Goal: Information Seeking & Learning: Learn about a topic

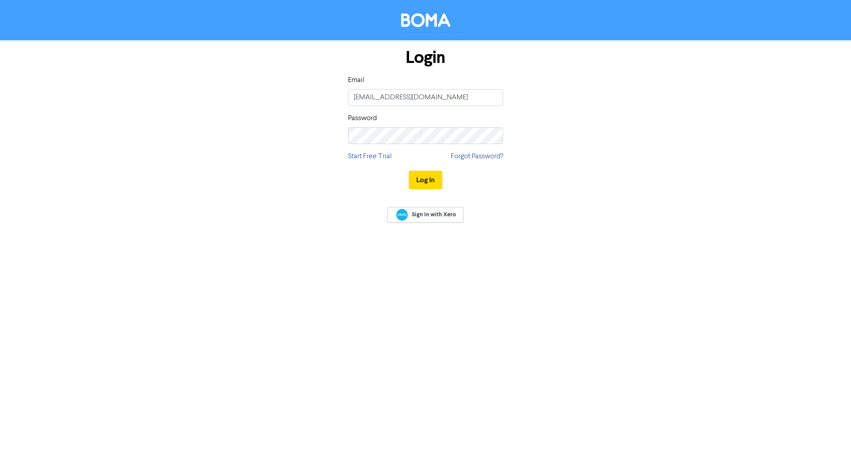
click at [432, 179] on button "Log In" at bounding box center [425, 180] width 34 height 19
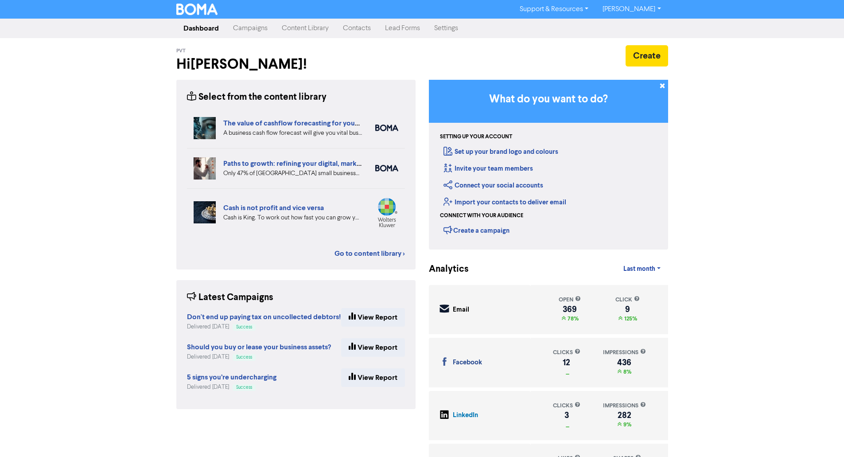
click at [302, 32] on link "Content Library" at bounding box center [305, 28] width 61 height 18
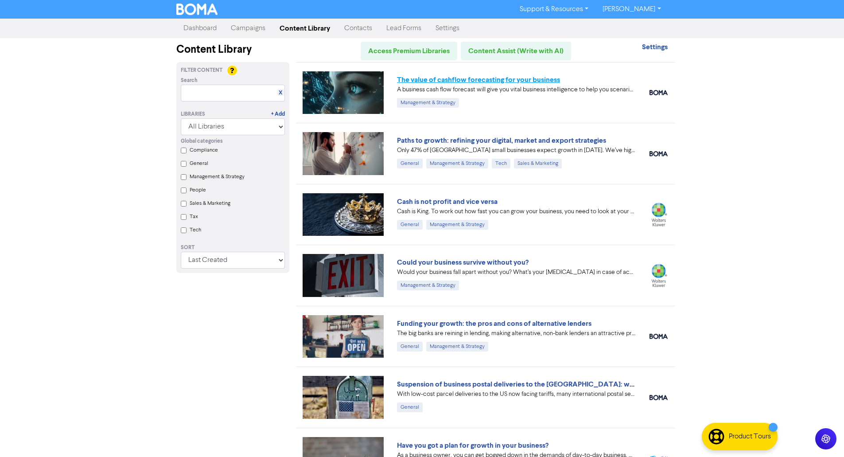
click at [473, 80] on link "The value of cashflow forecasting for your business" at bounding box center [478, 79] width 163 height 9
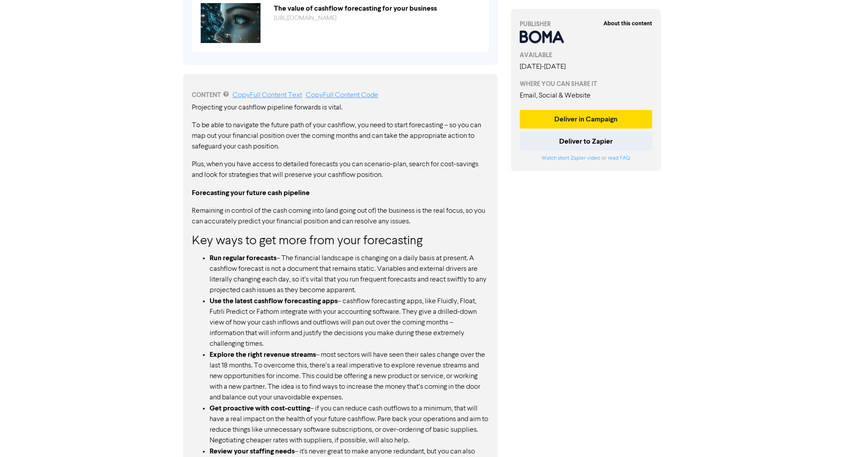
scroll to position [399, 0]
